Goal: Transaction & Acquisition: Subscribe to service/newsletter

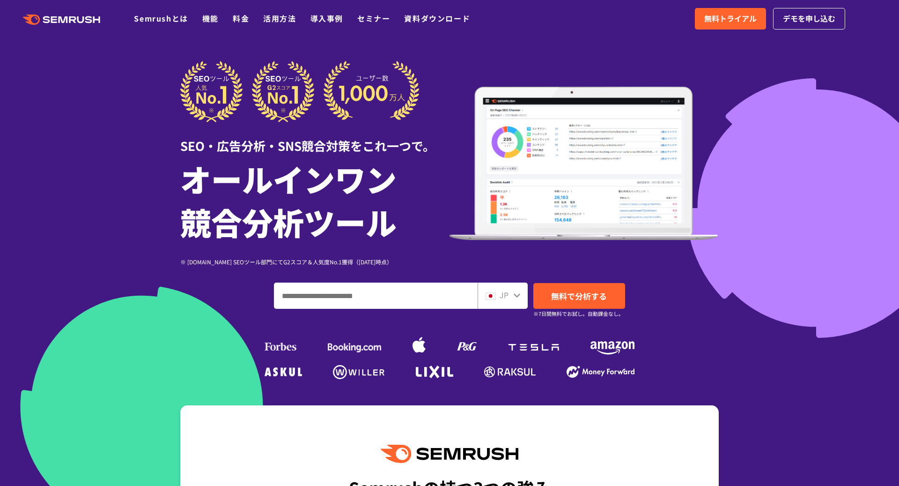
click at [823, 66] on div at bounding box center [449, 261] width 899 height 522
click at [743, 18] on span "無料トライアル" at bounding box center [730, 19] width 52 height 12
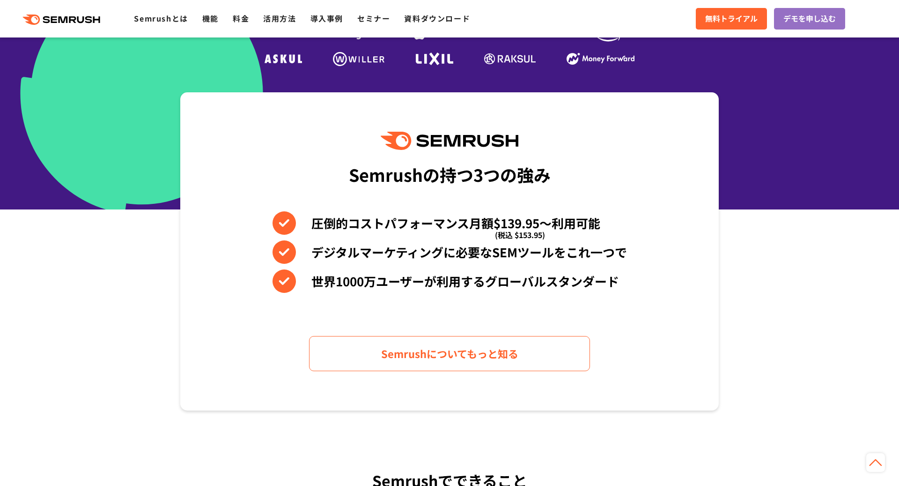
scroll to position [315, 0]
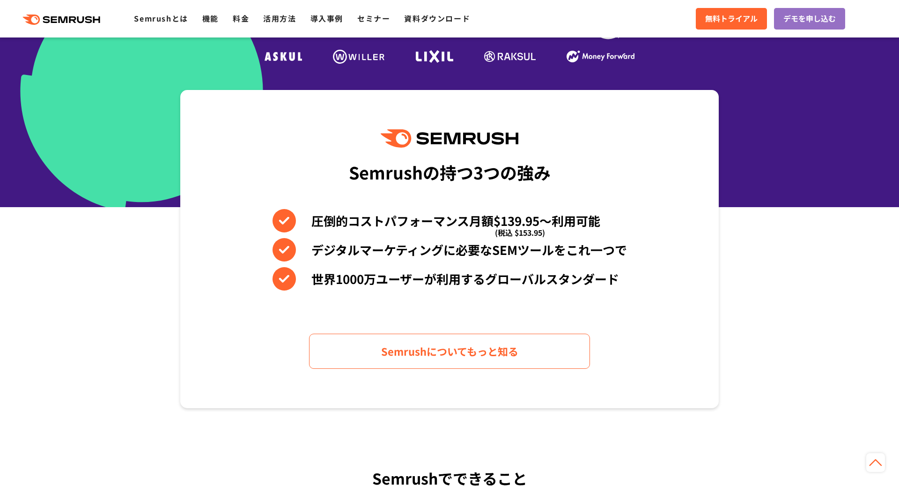
click at [58, 15] on icon ".cls {fill: #FF642D;}" at bounding box center [62, 20] width 106 height 10
